Goal: Task Accomplishment & Management: Manage account settings

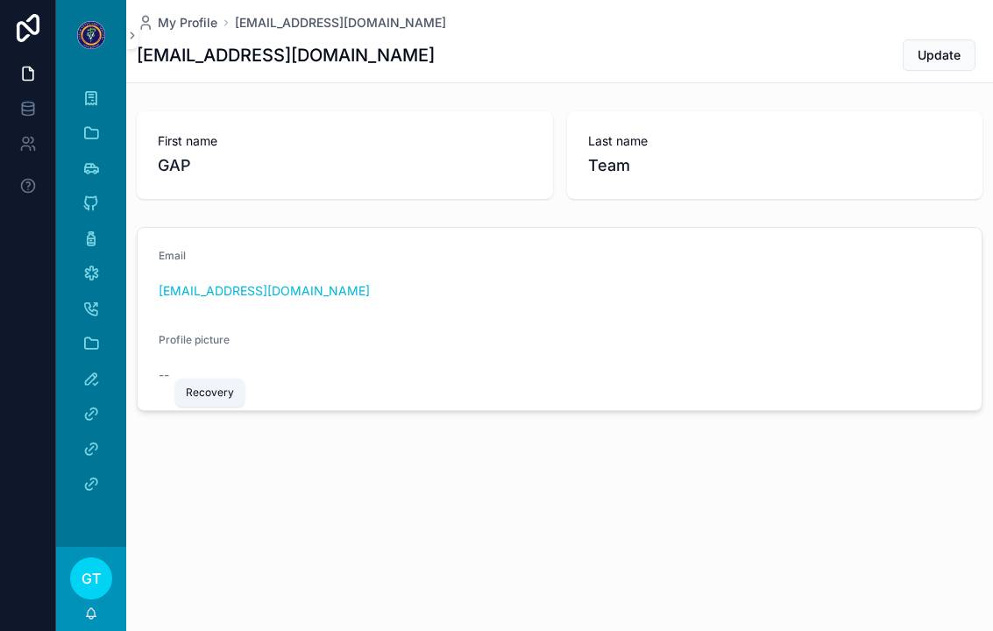
click at [82, 379] on icon "scrollable content" at bounding box center [91, 379] width 18 height 18
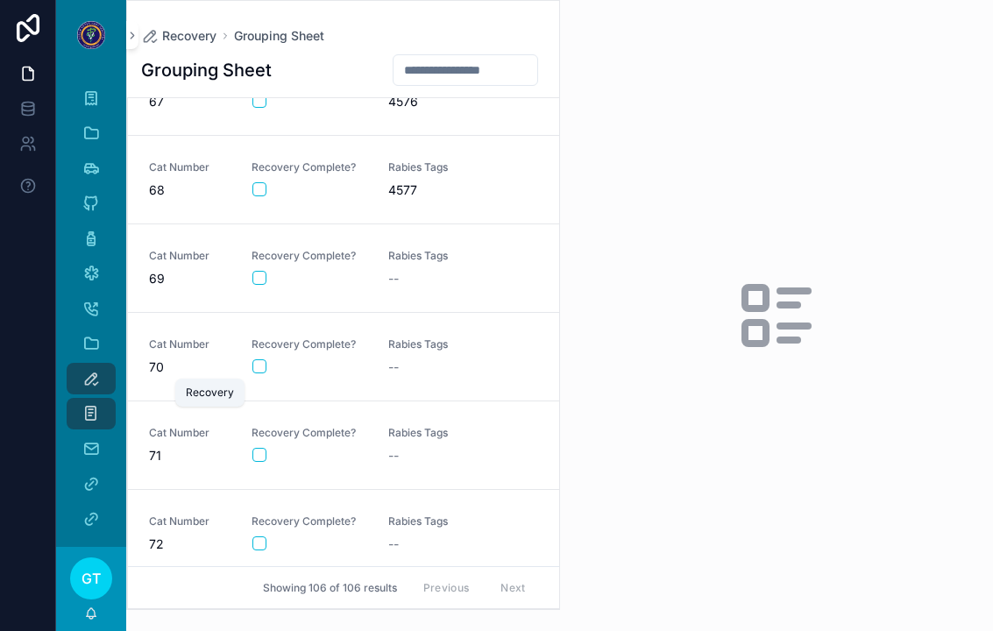
scroll to position [5805, 0]
click at [264, 275] on button "scrollable content" at bounding box center [259, 277] width 14 height 14
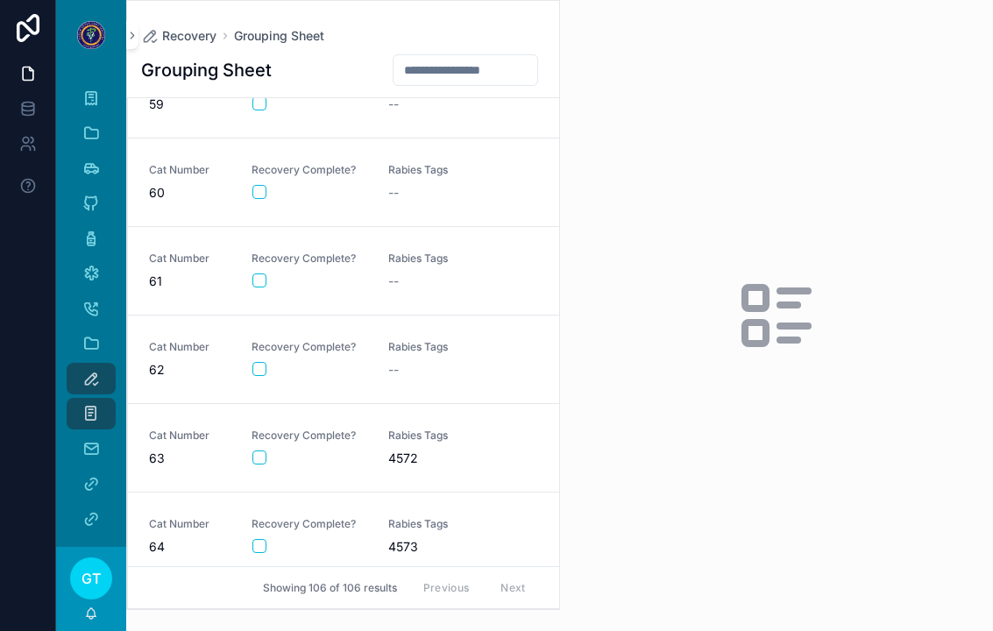
click at [252, 194] on button "scrollable content" at bounding box center [259, 192] width 14 height 14
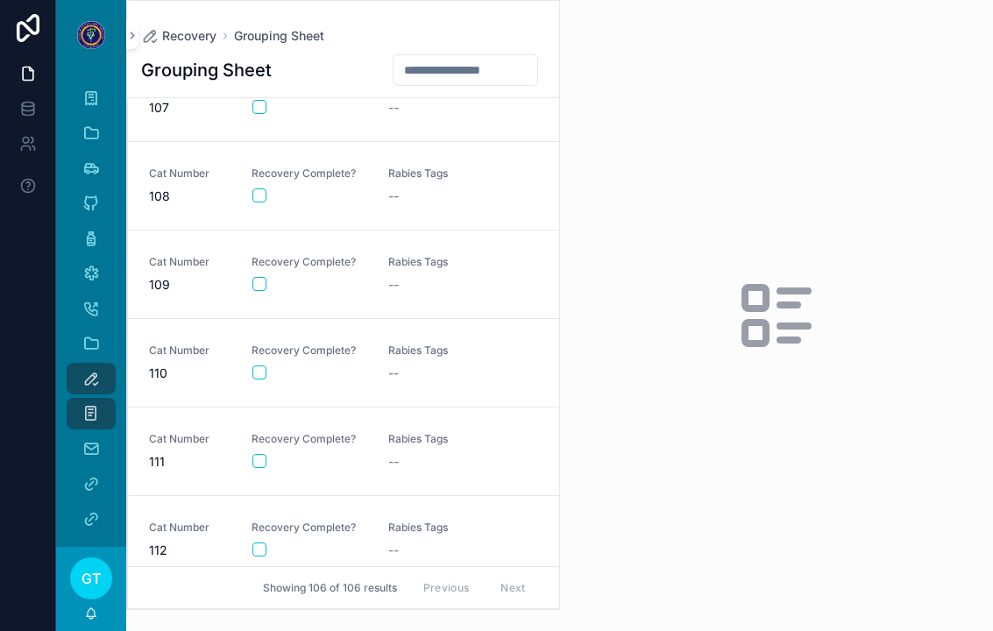
scroll to position [8893, 0]
click at [261, 379] on button "scrollable content" at bounding box center [259, 375] width 14 height 14
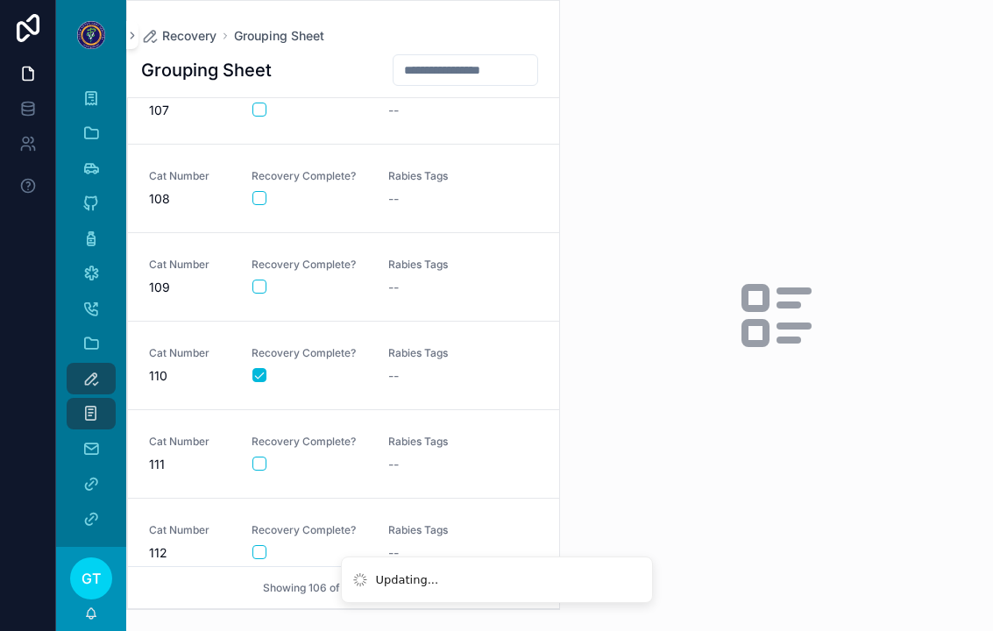
click at [263, 463] on button "scrollable content" at bounding box center [259, 464] width 14 height 14
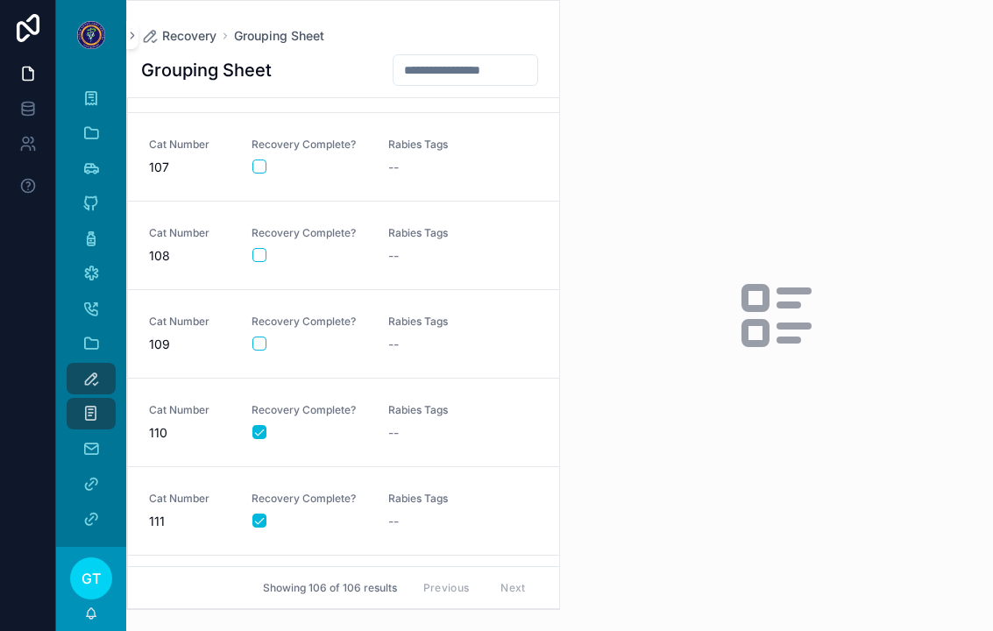
scroll to position [8825, 0]
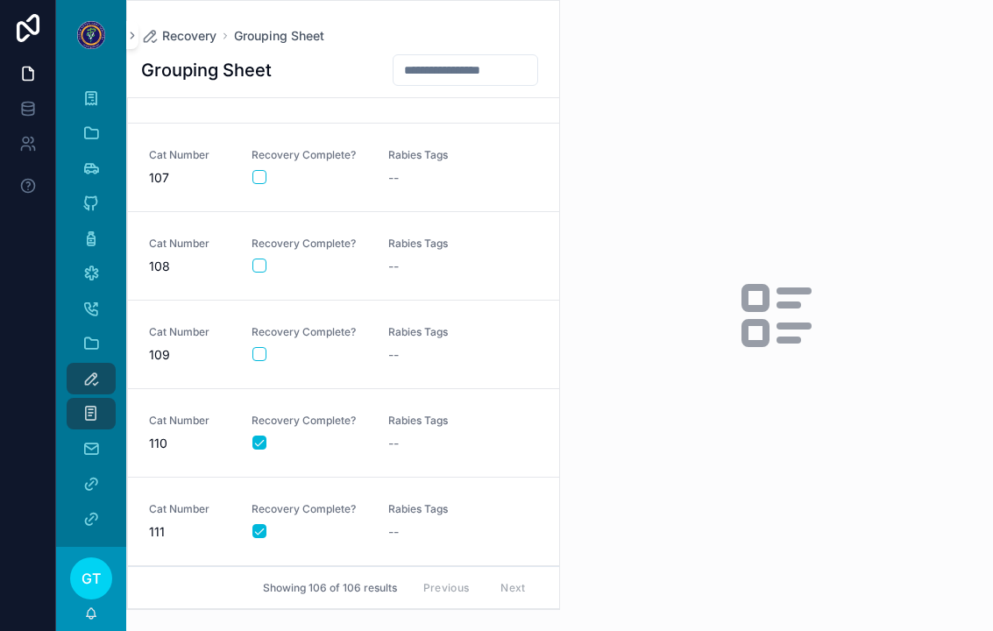
click at [280, 348] on div "scrollable content" at bounding box center [309, 354] width 114 height 14
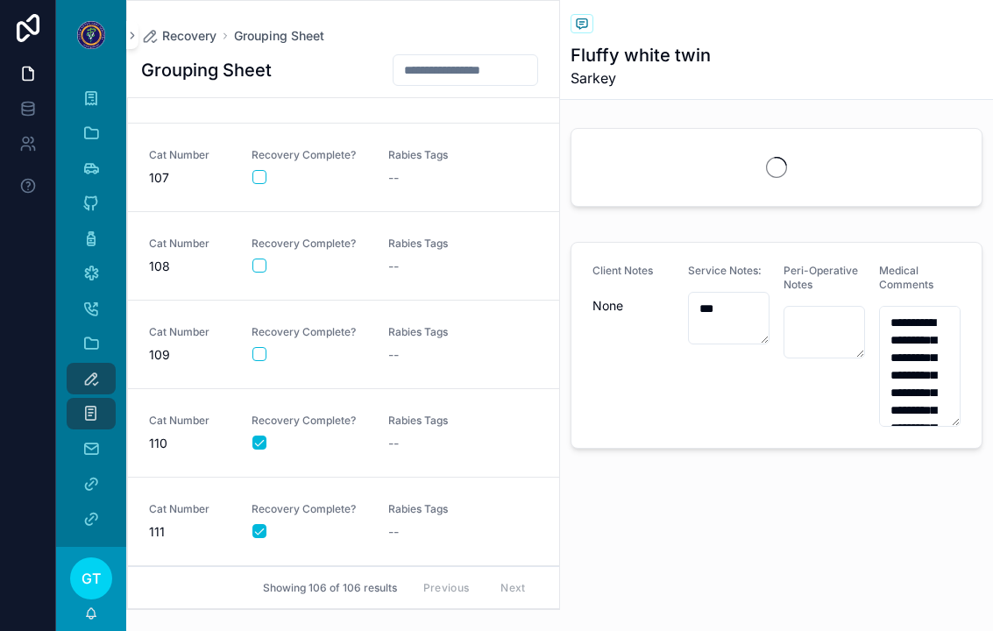
click at [273, 350] on div "scrollable content" at bounding box center [309, 354] width 114 height 14
click at [254, 358] on button "scrollable content" at bounding box center [259, 354] width 14 height 14
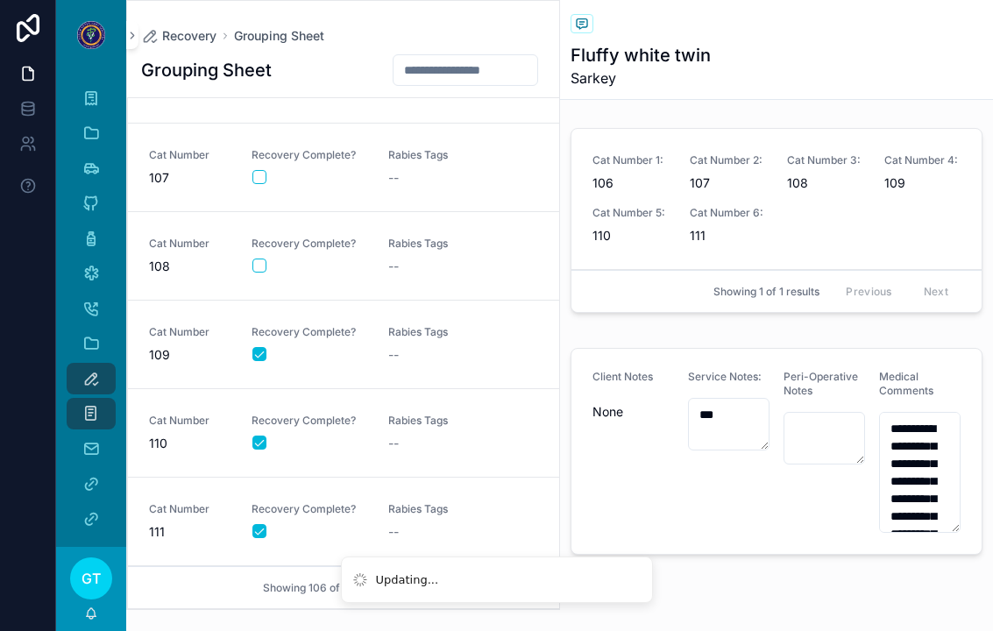
click at [264, 259] on button "scrollable content" at bounding box center [259, 266] width 14 height 14
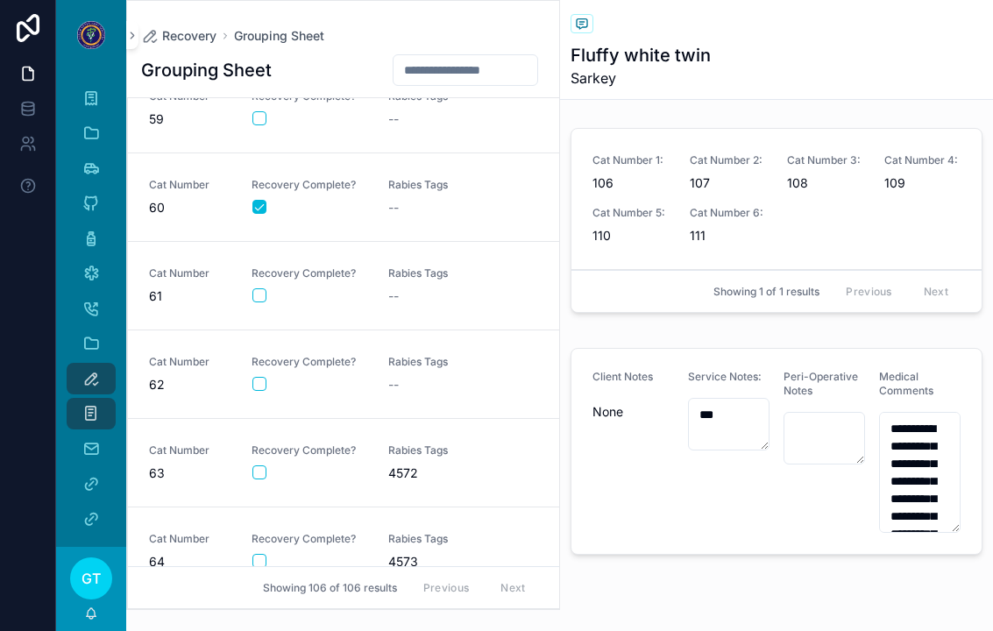
scroll to position [5079, 0]
click at [442, 202] on div "--" at bounding box center [446, 207] width 116 height 18
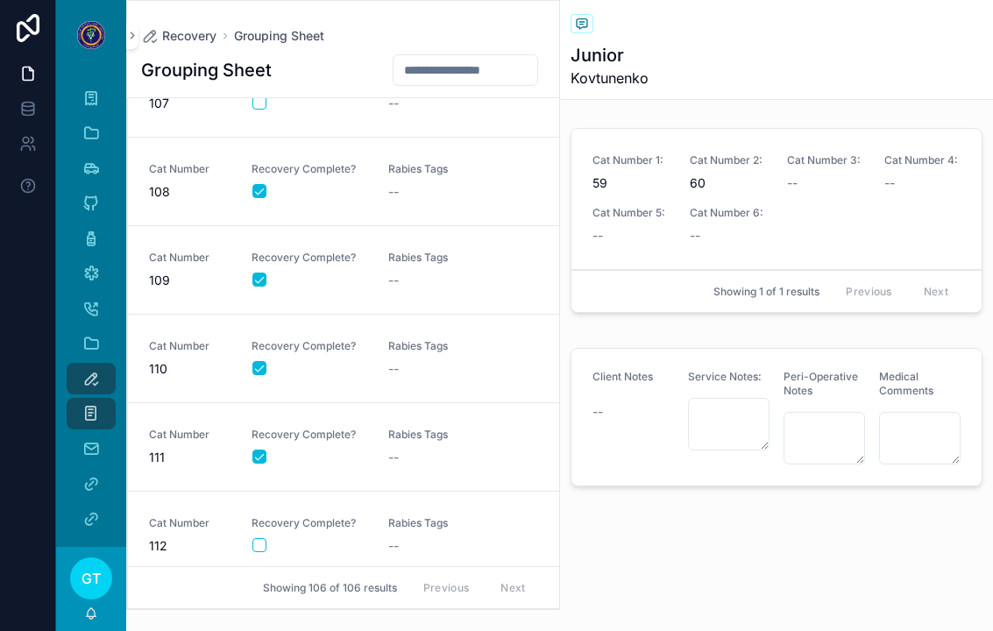
scroll to position [8893, 0]
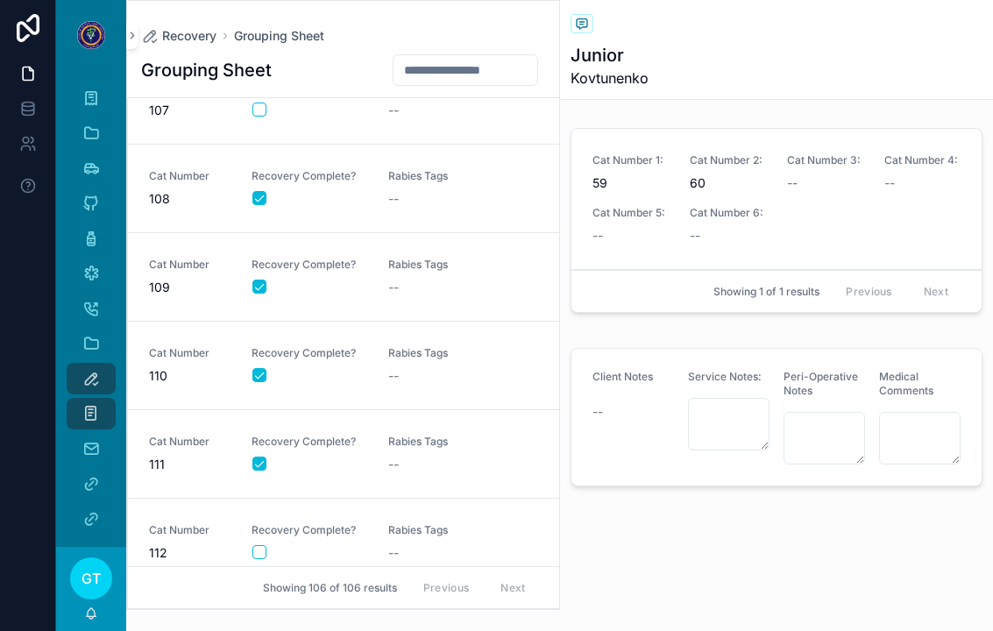
click at [476, 273] on div "Rabies Tags --" at bounding box center [446, 277] width 116 height 39
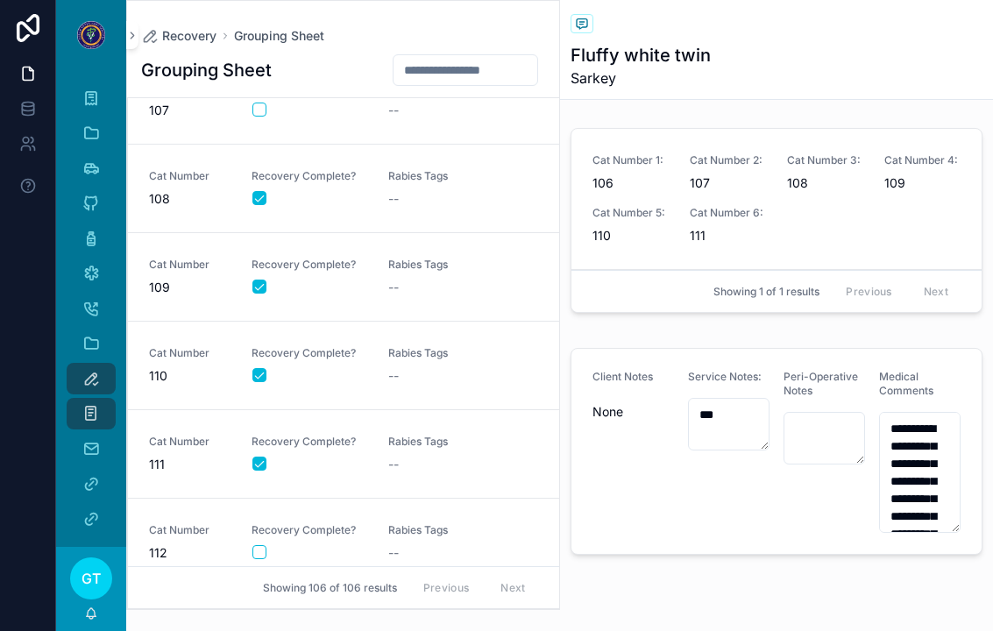
click at [463, 288] on div "--" at bounding box center [446, 288] width 116 height 18
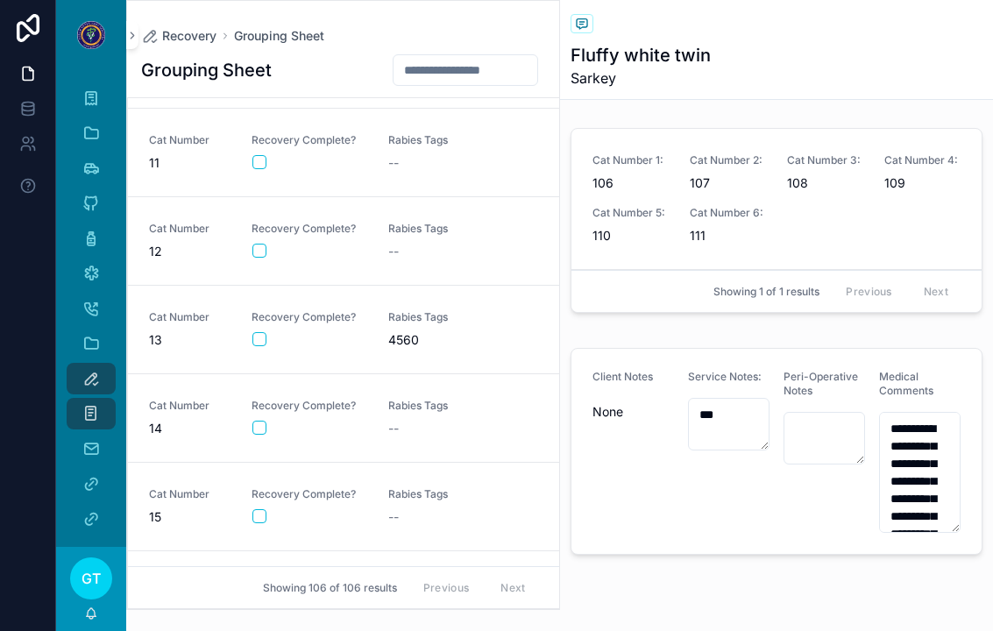
scroll to position [784, 0]
click at [419, 431] on div "--" at bounding box center [446, 430] width 116 height 18
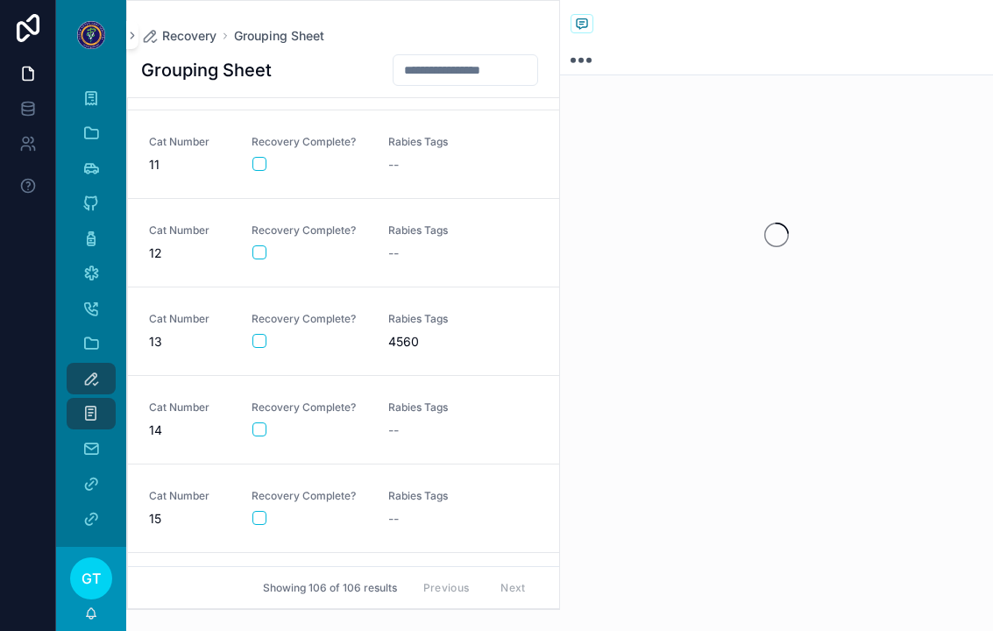
click at [253, 455] on link "Cat Number 14 Recovery Complete? Rabies Tags --" at bounding box center [343, 420] width 431 height 89
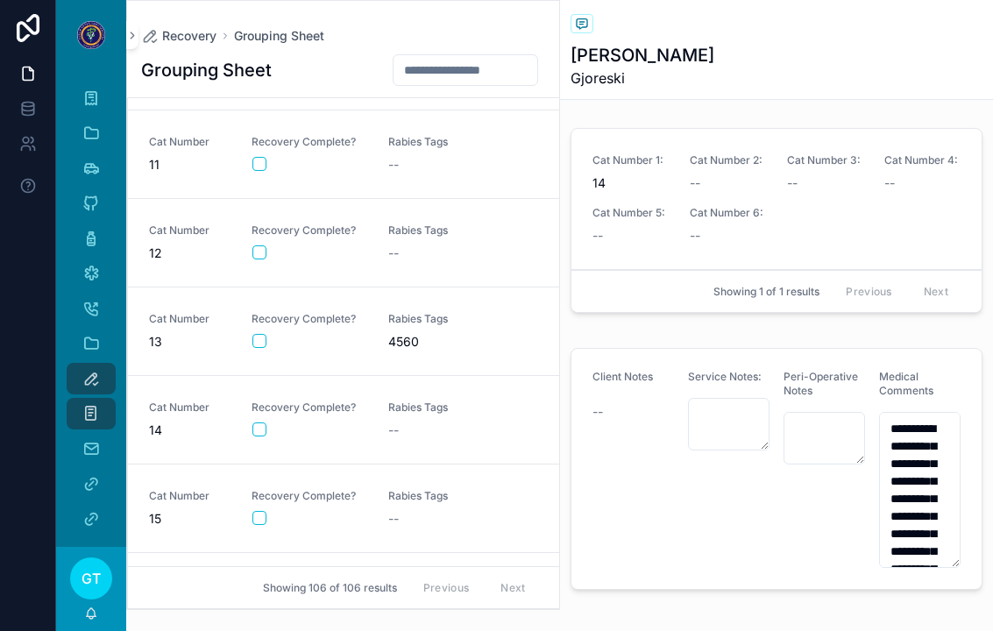
click at [259, 443] on link "Cat Number 14 Recovery Complete? Rabies Tags --" at bounding box center [343, 420] width 431 height 89
click at [279, 419] on div "Recovery Complete?" at bounding box center [309, 418] width 116 height 37
click at [254, 436] on form "scrollable content" at bounding box center [309, 429] width 116 height 16
click at [244, 428] on div "Cat Number 14 Recovery Complete? Rabies Tags --" at bounding box center [343, 419] width 389 height 39
click at [256, 436] on button "scrollable content" at bounding box center [259, 429] width 14 height 14
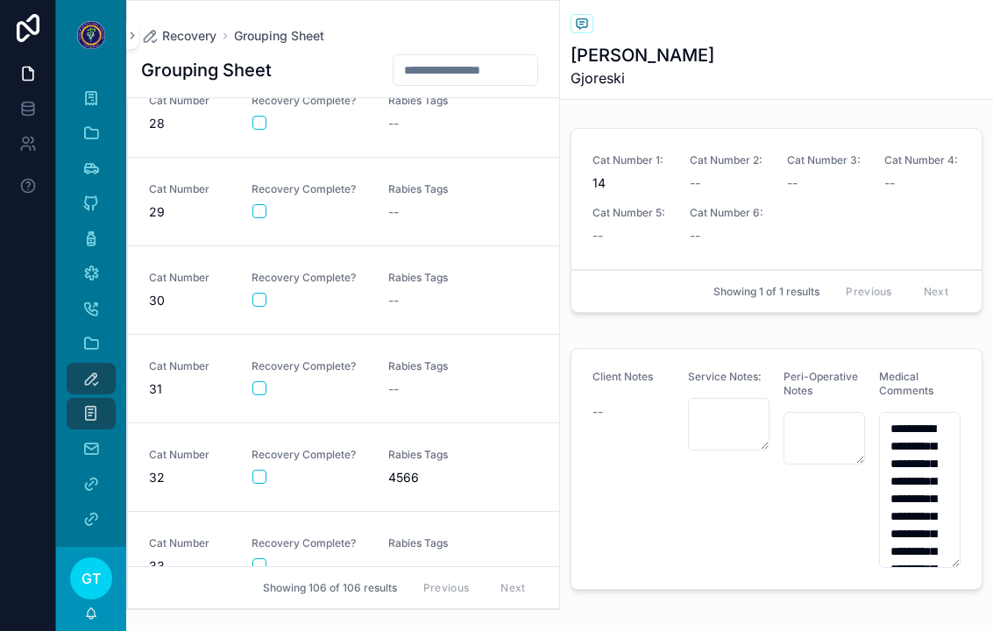
scroll to position [2322, 0]
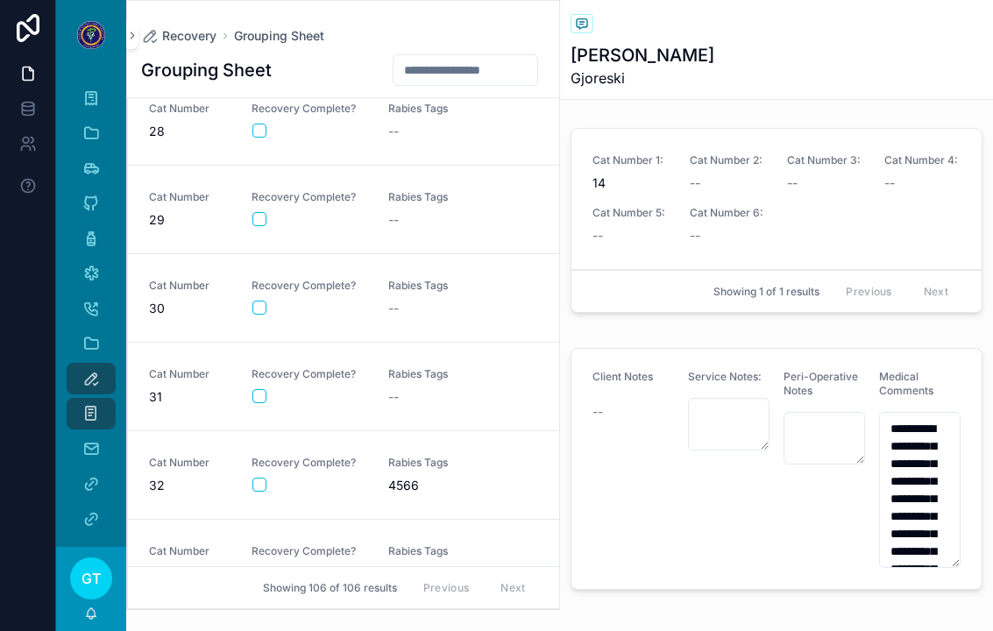
click at [259, 311] on button "scrollable content" at bounding box center [259, 308] width 14 height 14
click at [207, 319] on link "Cat Number 30 Recovery Complete? Rabies Tags --" at bounding box center [343, 298] width 431 height 89
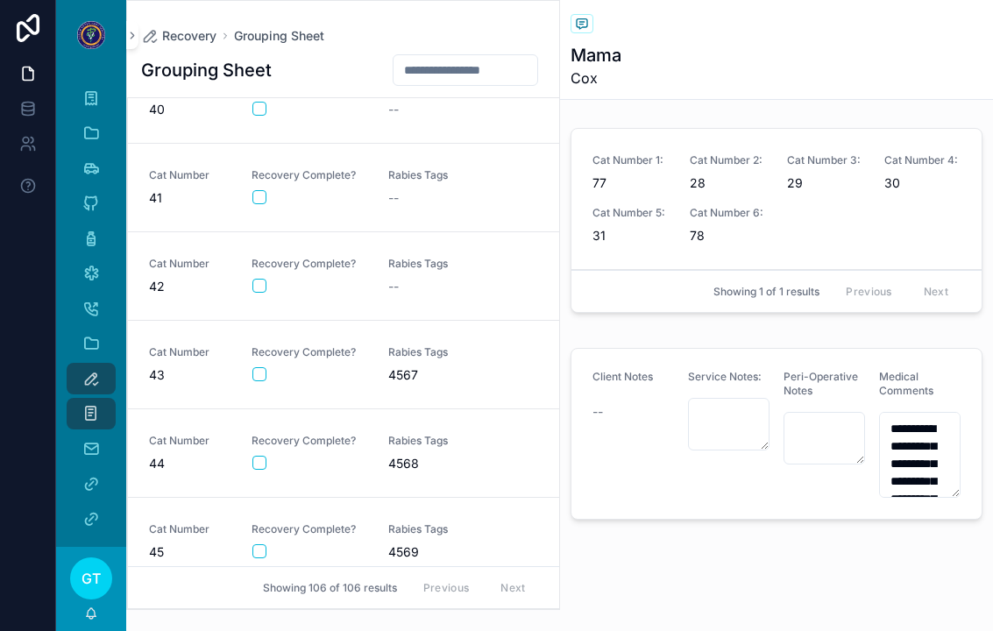
scroll to position [3673, 0]
click at [429, 440] on span "Rabies Tags" at bounding box center [446, 439] width 116 height 14
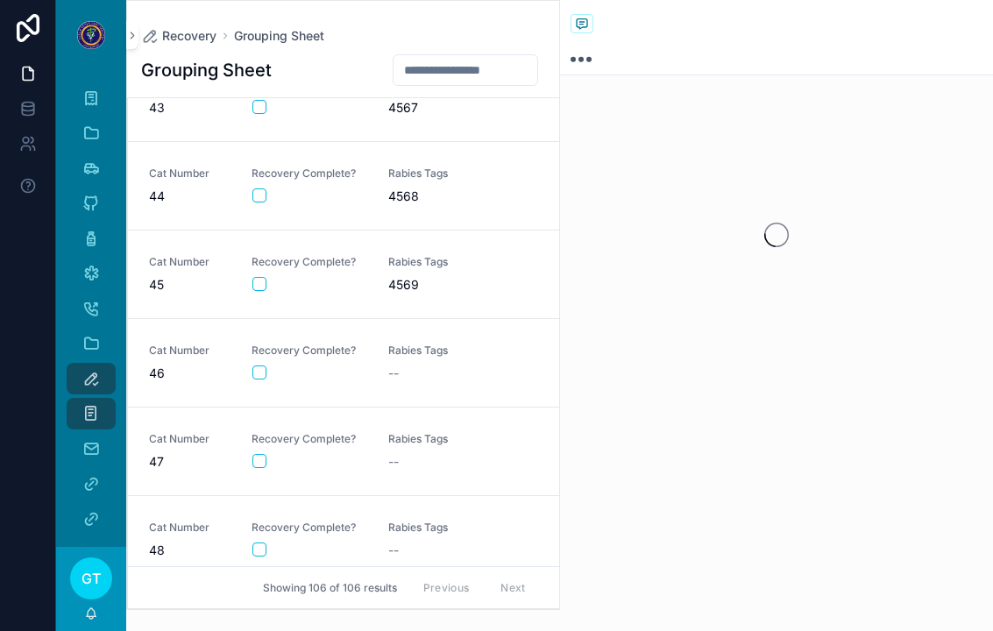
click at [255, 464] on button "scrollable content" at bounding box center [259, 461] width 14 height 14
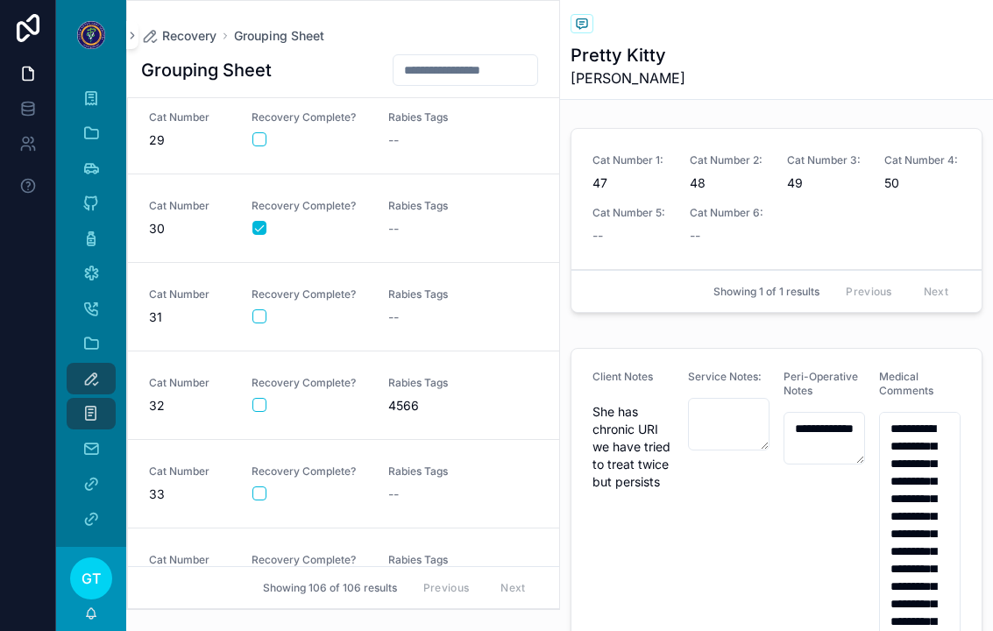
scroll to position [2402, 0]
click at [379, 288] on div "Cat Number 31 Recovery Complete? Rabies Tags --" at bounding box center [343, 306] width 389 height 39
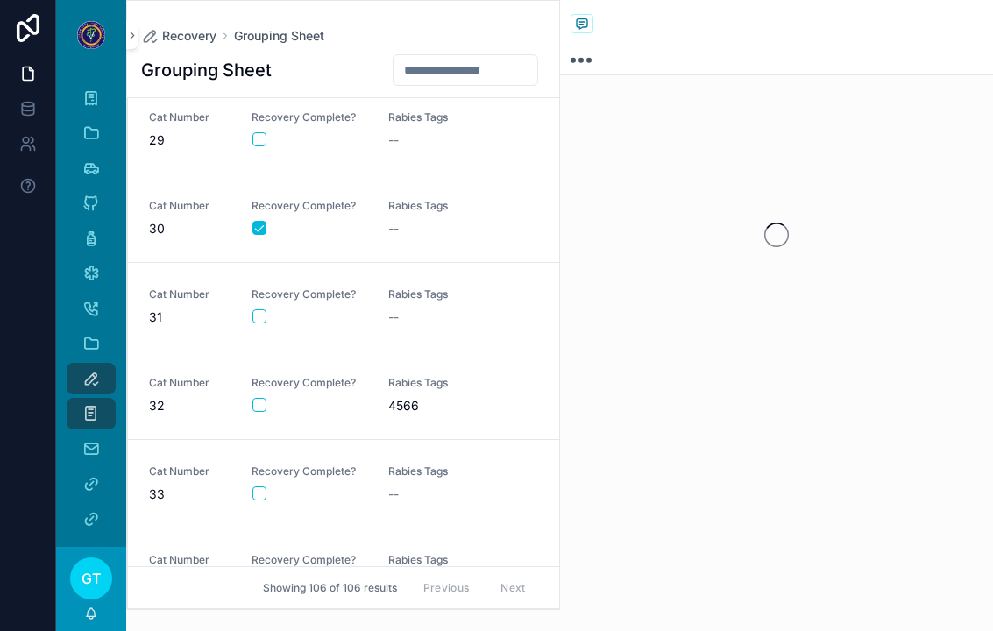
click at [255, 322] on button "scrollable content" at bounding box center [259, 316] width 14 height 14
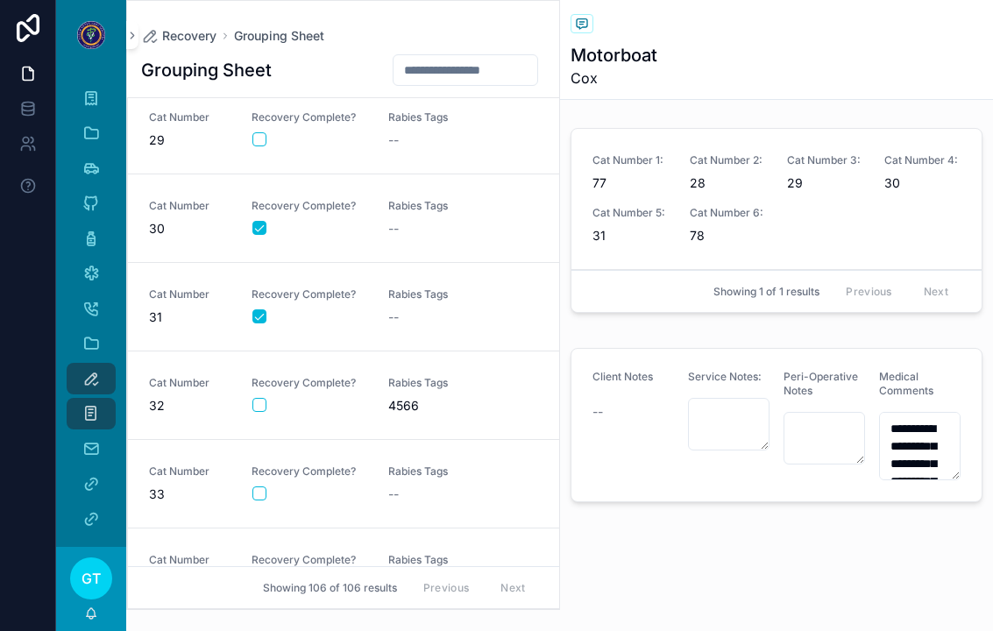
click at [424, 398] on span "4566" at bounding box center [446, 406] width 116 height 18
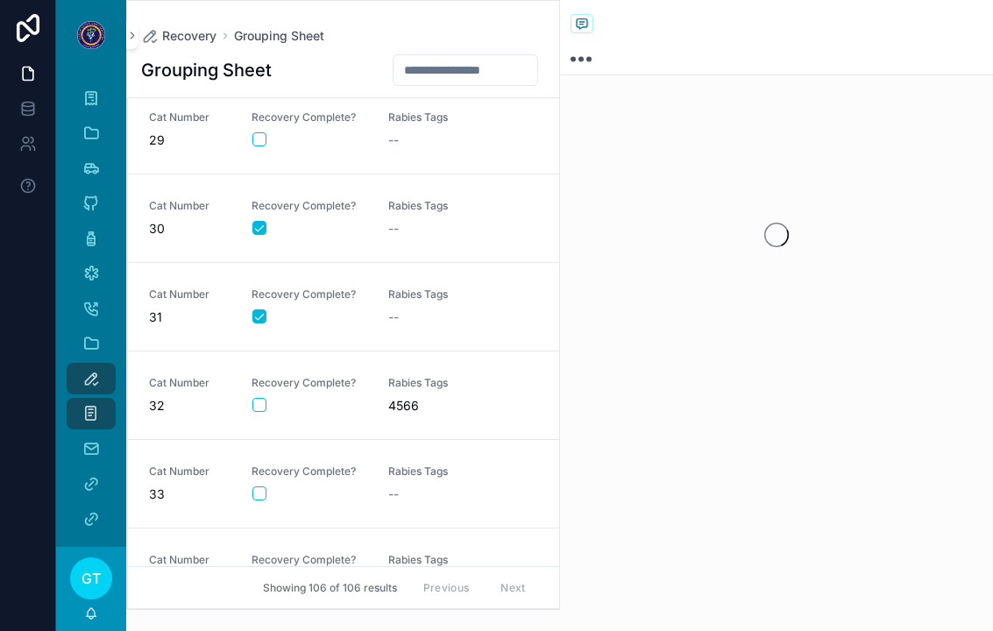
click at [268, 393] on div "Recovery Complete?" at bounding box center [309, 394] width 116 height 37
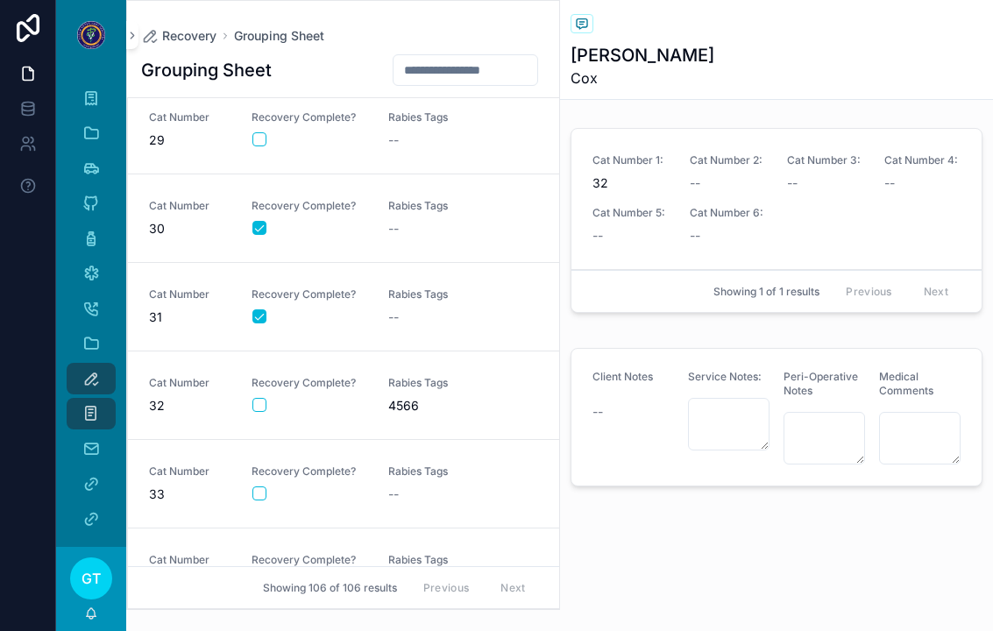
click at [269, 395] on div "Recovery Complete?" at bounding box center [309, 394] width 116 height 37
click at [266, 400] on button "scrollable content" at bounding box center [259, 405] width 14 height 14
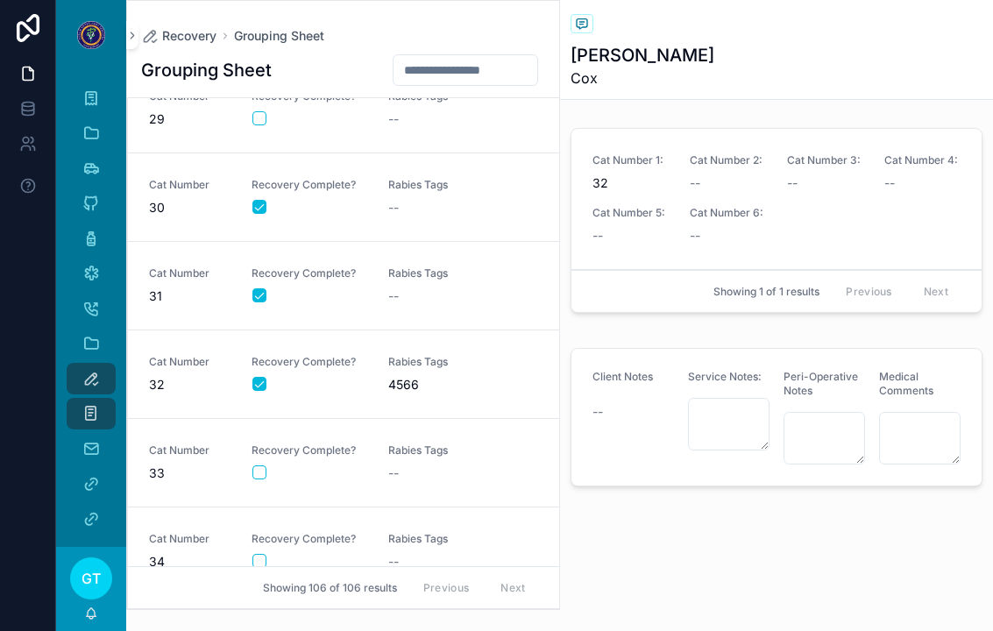
scroll to position [2430, 0]
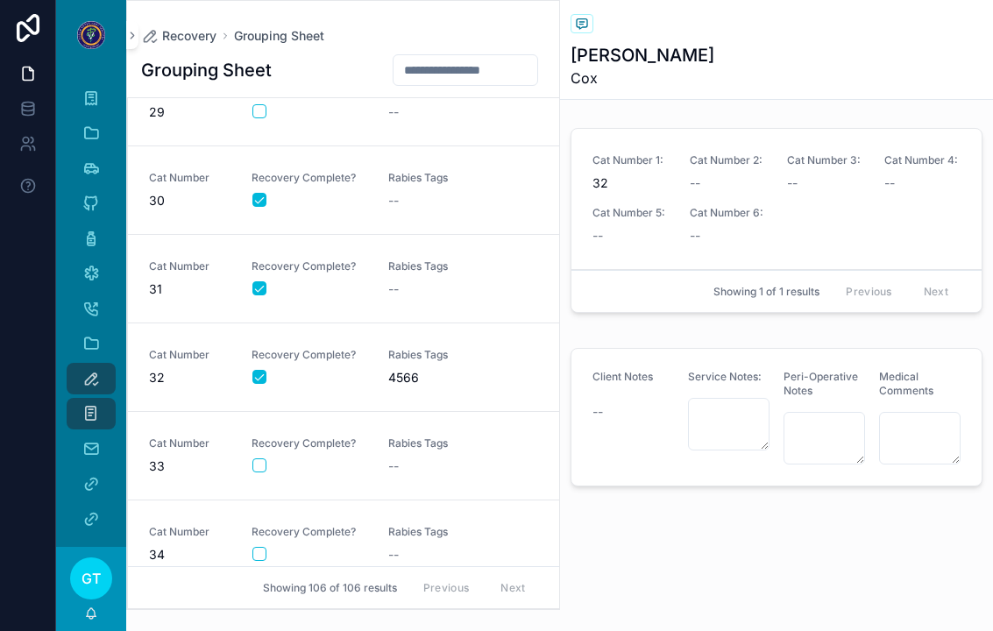
click at [457, 170] on link "Cat Number 30 Recovery Complete? Rabies Tags --" at bounding box center [343, 190] width 431 height 89
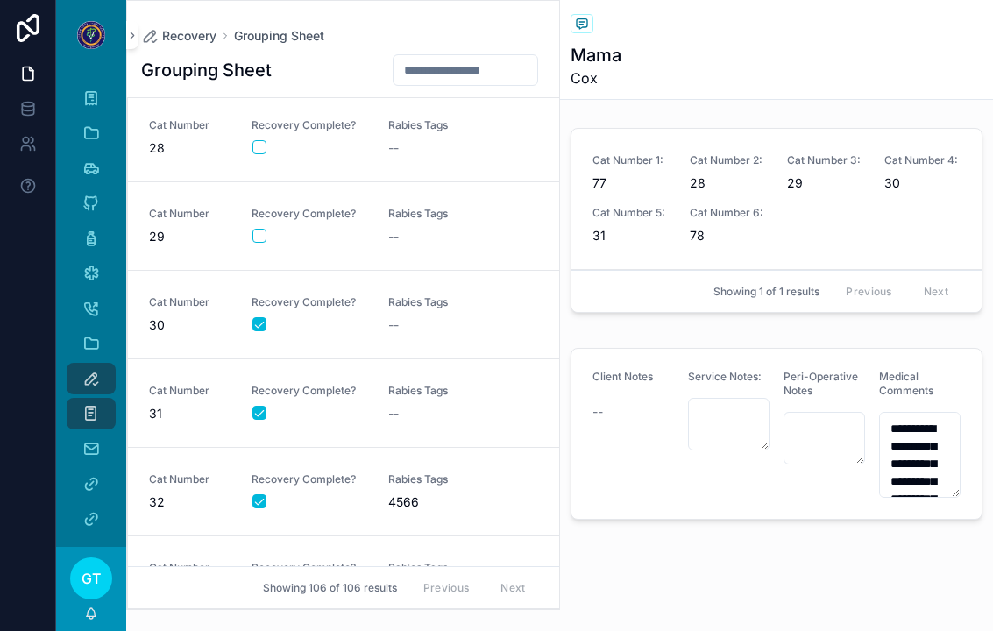
scroll to position [2304, 0]
click at [418, 219] on span "Rabies Tags" at bounding box center [446, 216] width 116 height 14
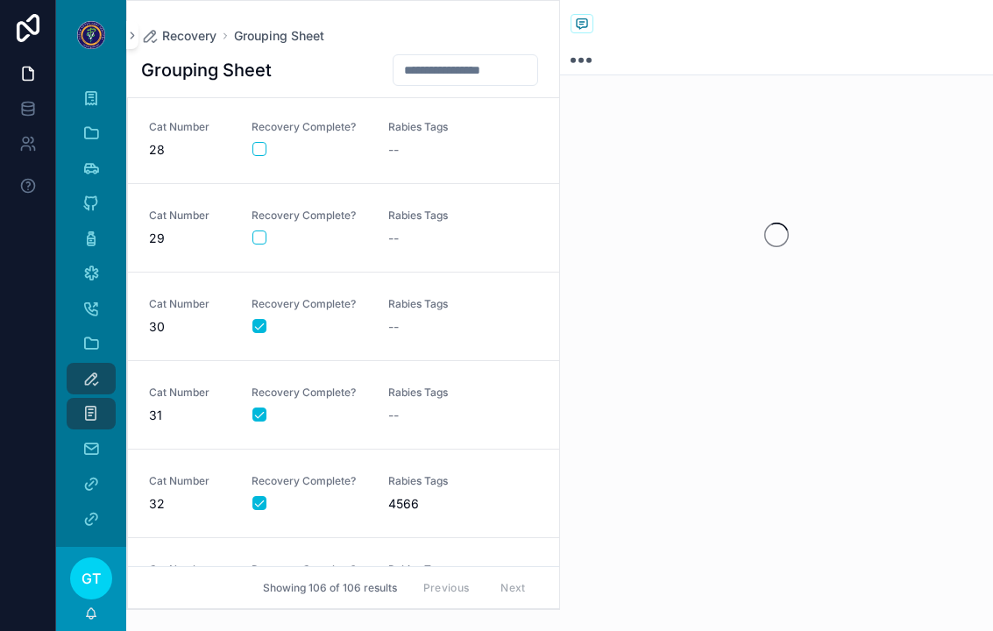
click at [270, 235] on div "scrollable content" at bounding box center [309, 237] width 114 height 14
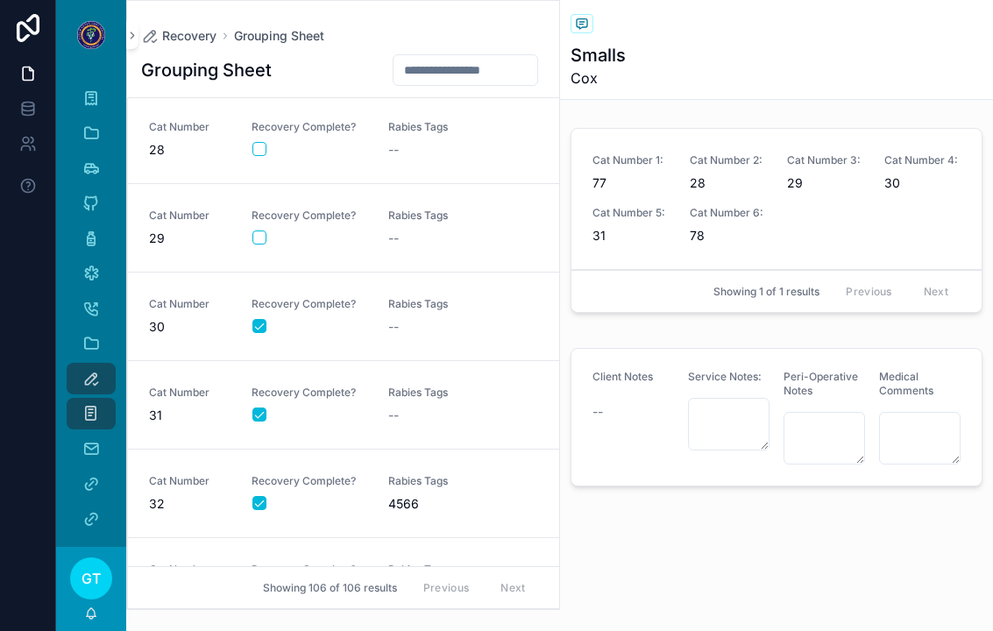
click at [257, 237] on button "scrollable content" at bounding box center [259, 237] width 14 height 14
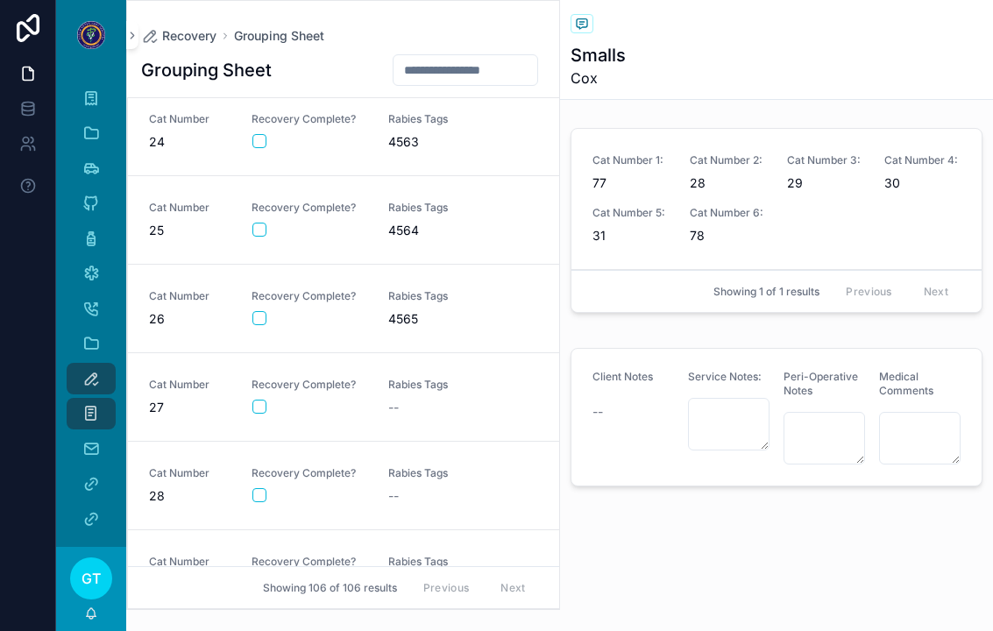
scroll to position [1588, 0]
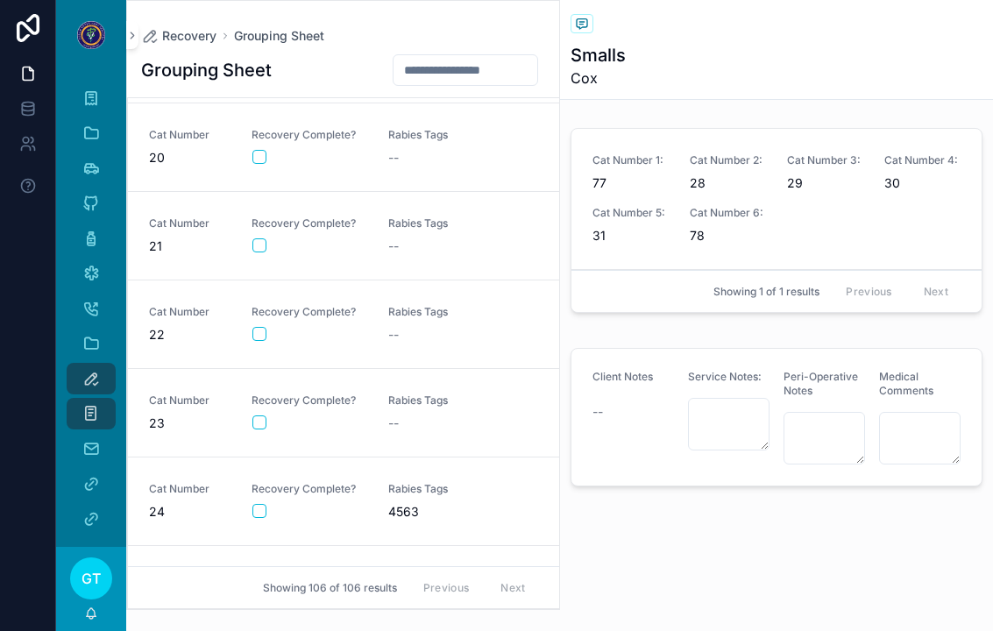
click at [411, 253] on div "--" at bounding box center [446, 246] width 116 height 18
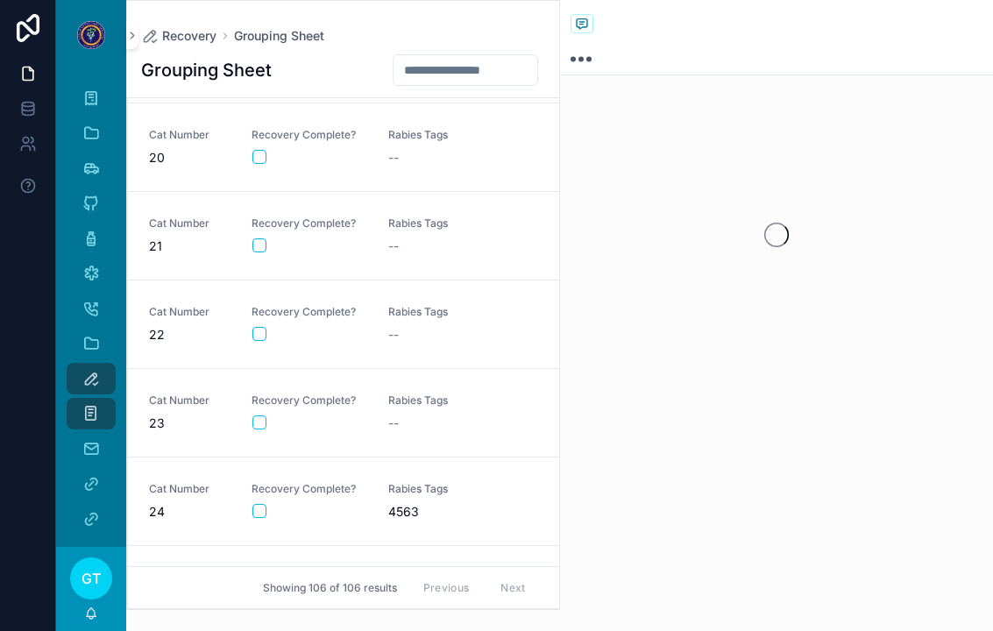
click at [252, 250] on button "scrollable content" at bounding box center [259, 245] width 14 height 14
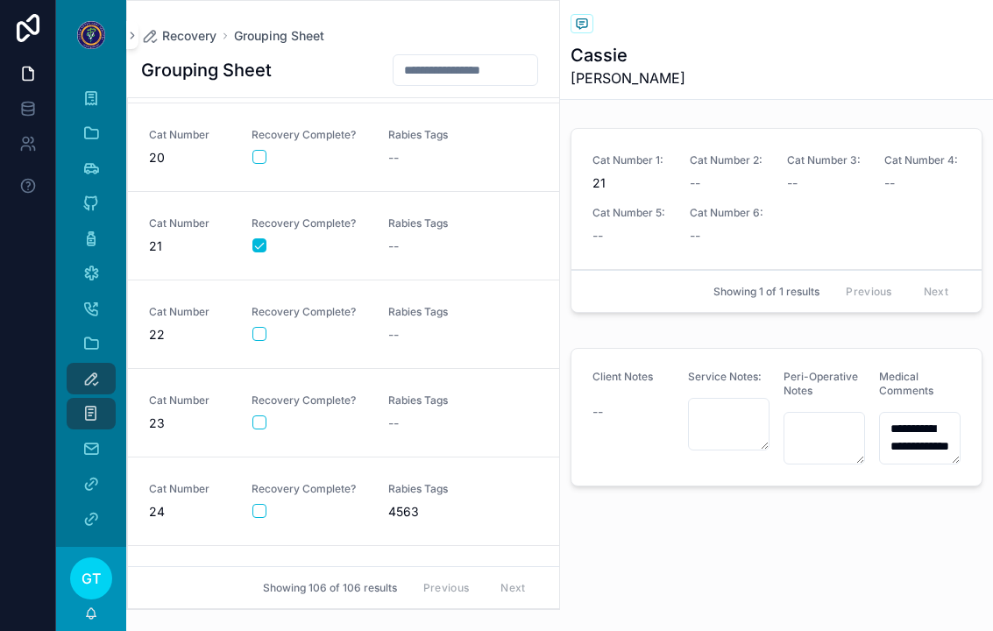
scroll to position [1948, 0]
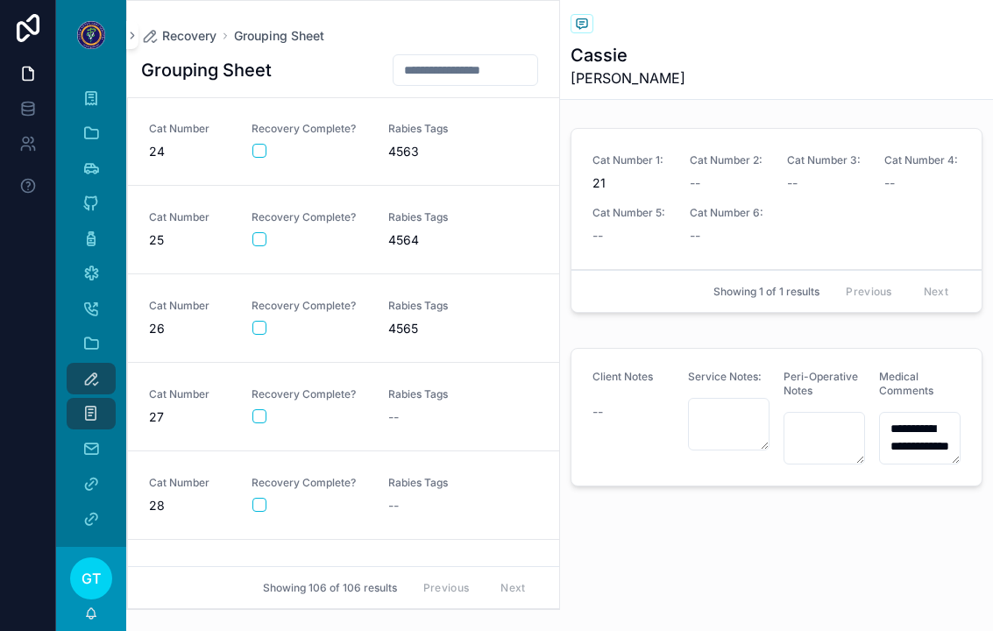
click at [392, 502] on span "--" at bounding box center [393, 506] width 11 height 18
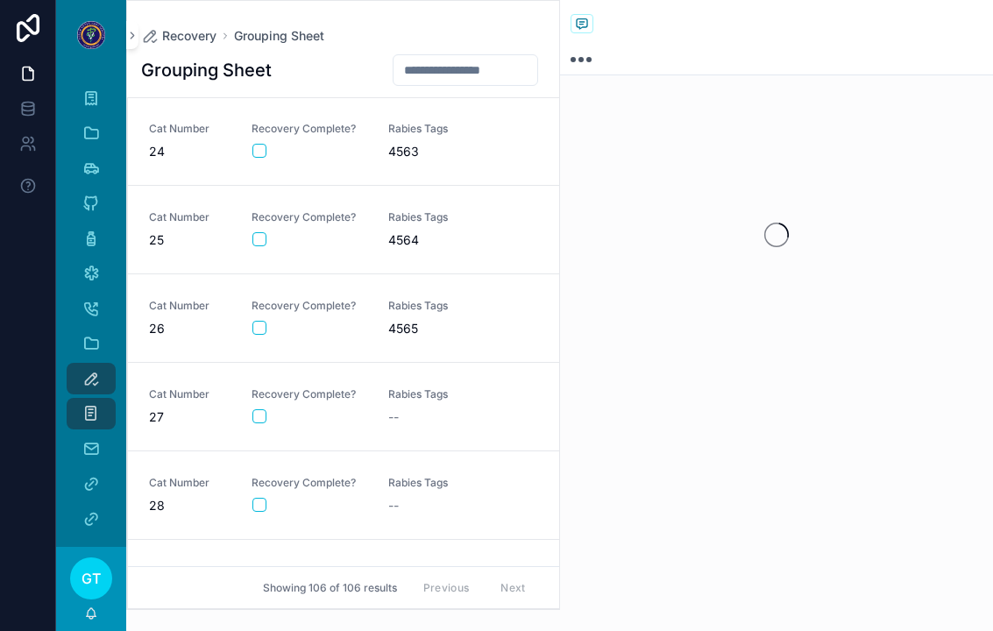
click at [255, 522] on link "Cat Number 28 Recovery Complete? Rabies Tags --" at bounding box center [343, 495] width 431 height 89
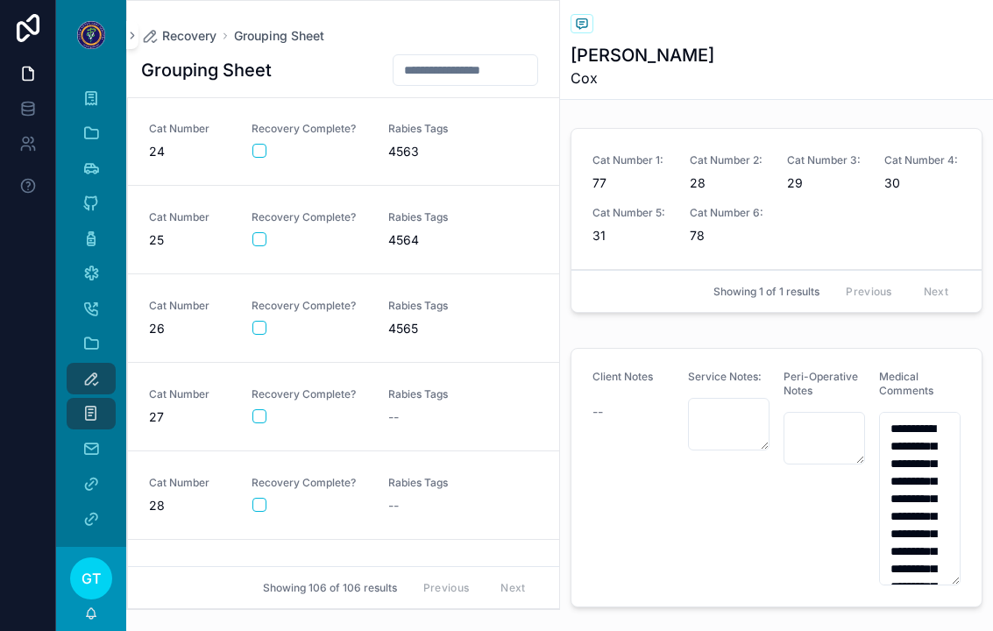
click at [265, 503] on button "scrollable content" at bounding box center [259, 505] width 14 height 14
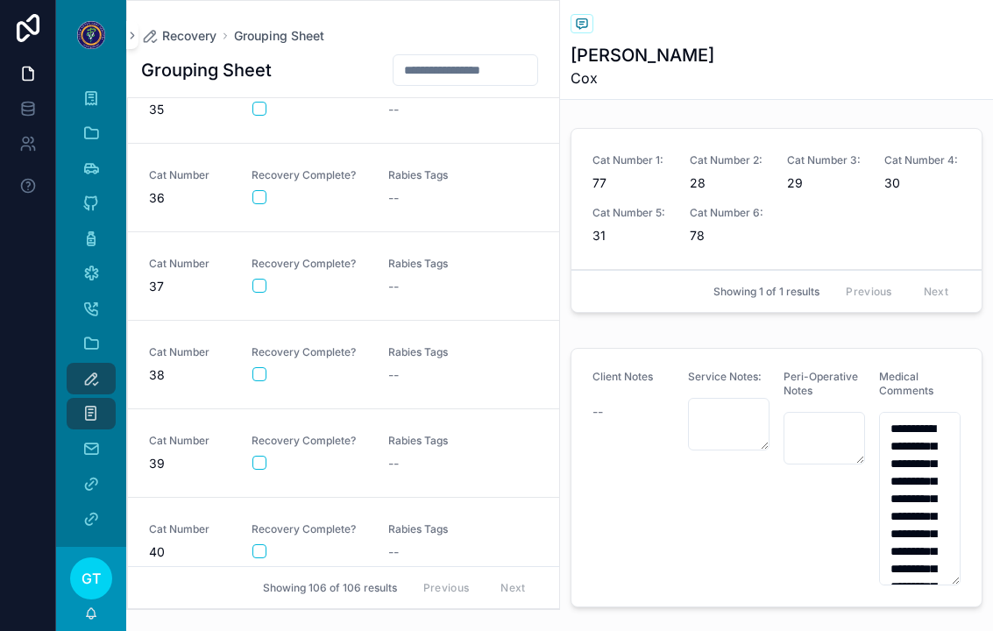
scroll to position [3418, 0]
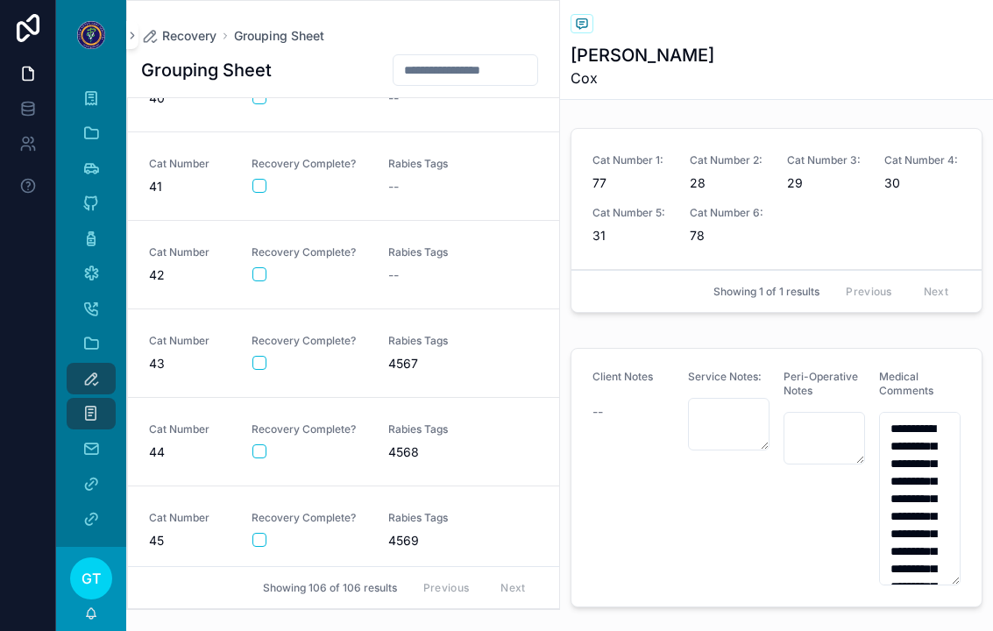
click at [380, 280] on div "Cat Number 42 Recovery Complete? Rabies Tags --" at bounding box center [343, 264] width 389 height 39
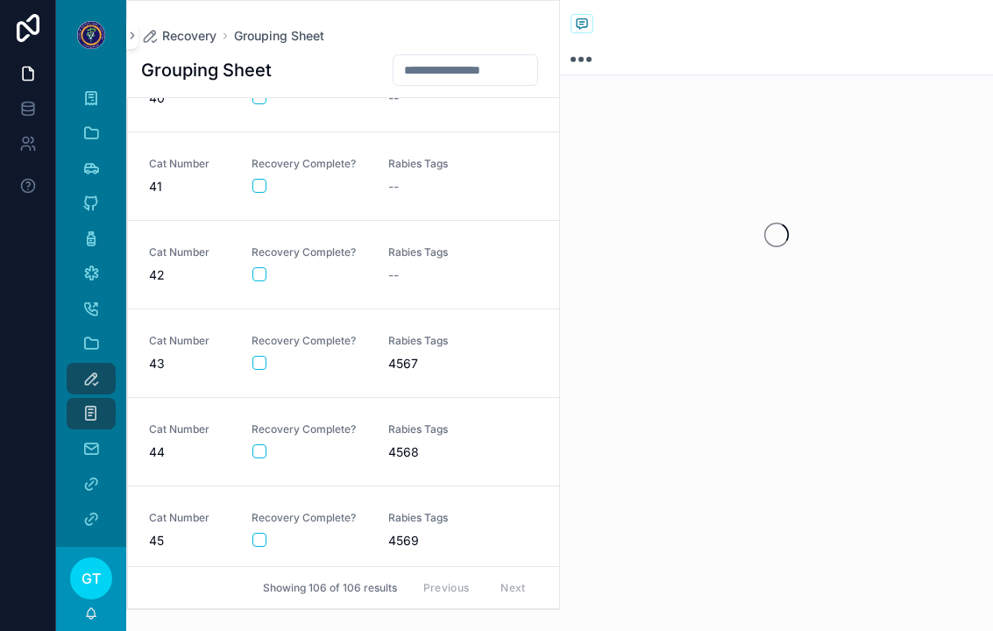
click at [264, 267] on button "scrollable content" at bounding box center [259, 274] width 14 height 14
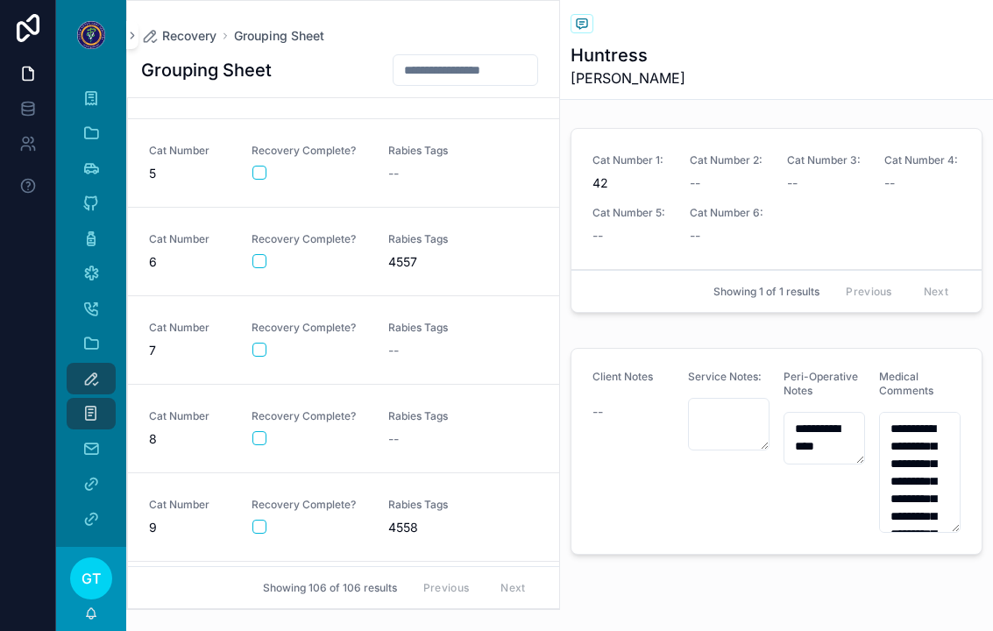
scroll to position [247, 0]
click at [471, 225] on link "Cat Number 6 Recovery Complete? Rabies Tags 4557" at bounding box center [343, 249] width 431 height 89
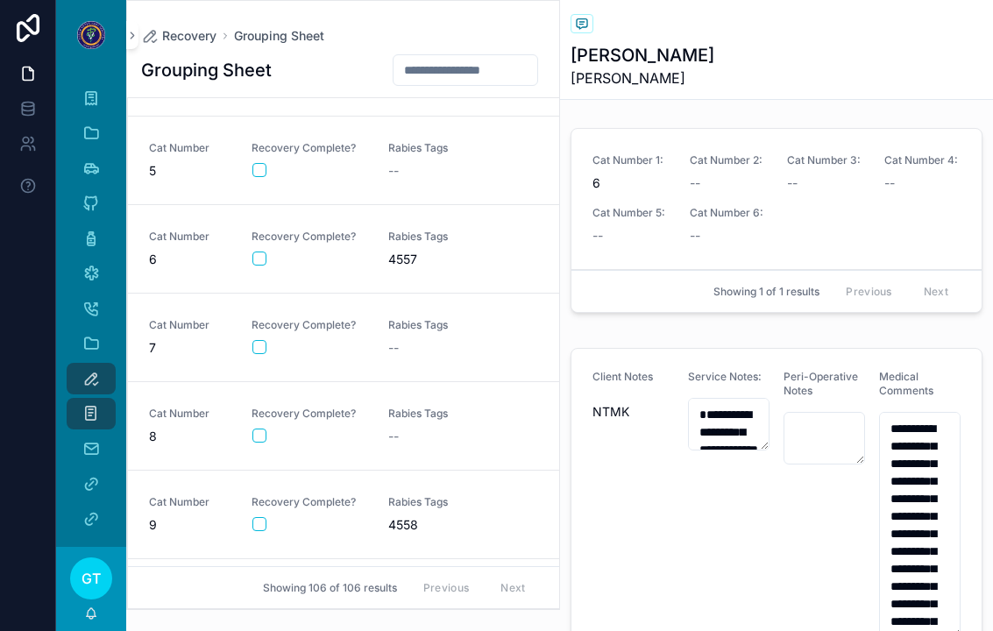
click at [277, 259] on div "scrollable content" at bounding box center [309, 258] width 114 height 14
click at [255, 258] on button "scrollable content" at bounding box center [259, 258] width 14 height 14
